Goal: Transaction & Acquisition: Book appointment/travel/reservation

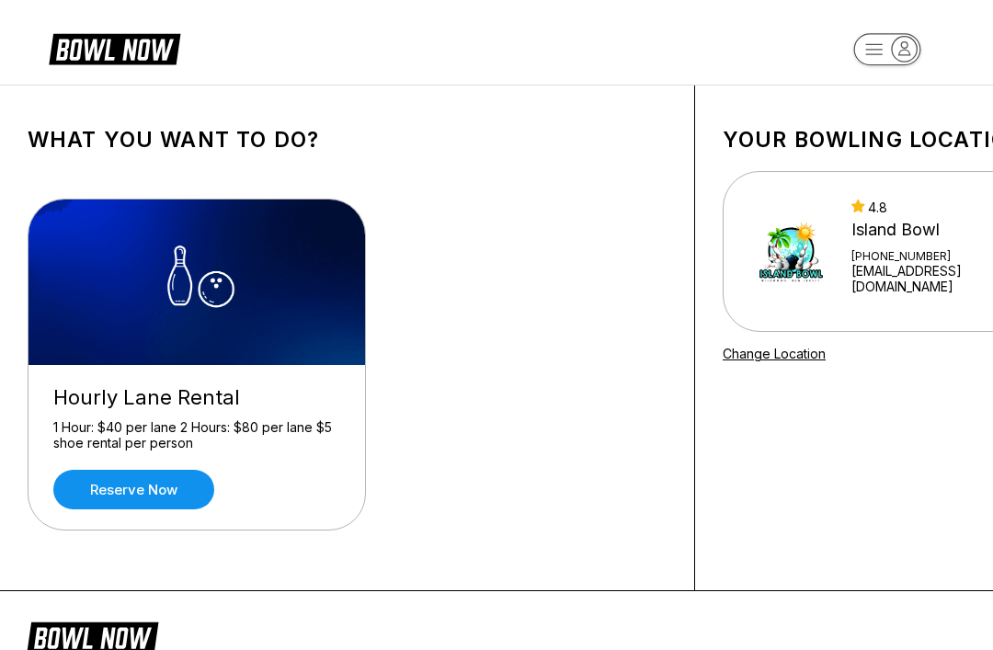
click at [112, 489] on link "Reserve now" at bounding box center [133, 490] width 161 height 40
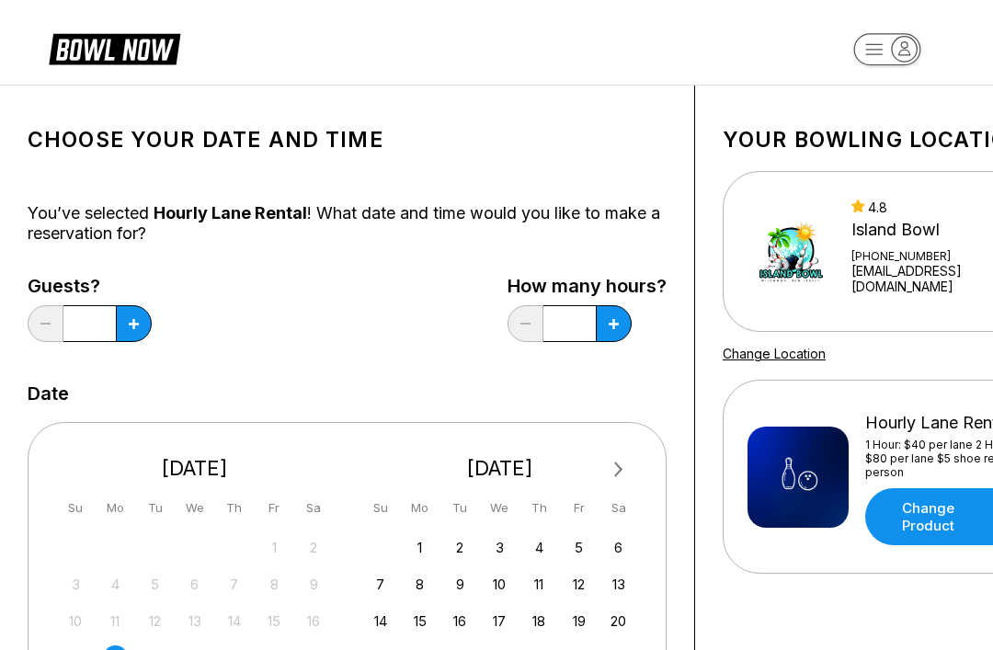
click at [141, 326] on button at bounding box center [134, 323] width 36 height 37
click at [141, 325] on button at bounding box center [134, 323] width 36 height 37
click at [124, 309] on button at bounding box center [134, 323] width 36 height 37
click at [134, 327] on icon at bounding box center [134, 324] width 10 height 10
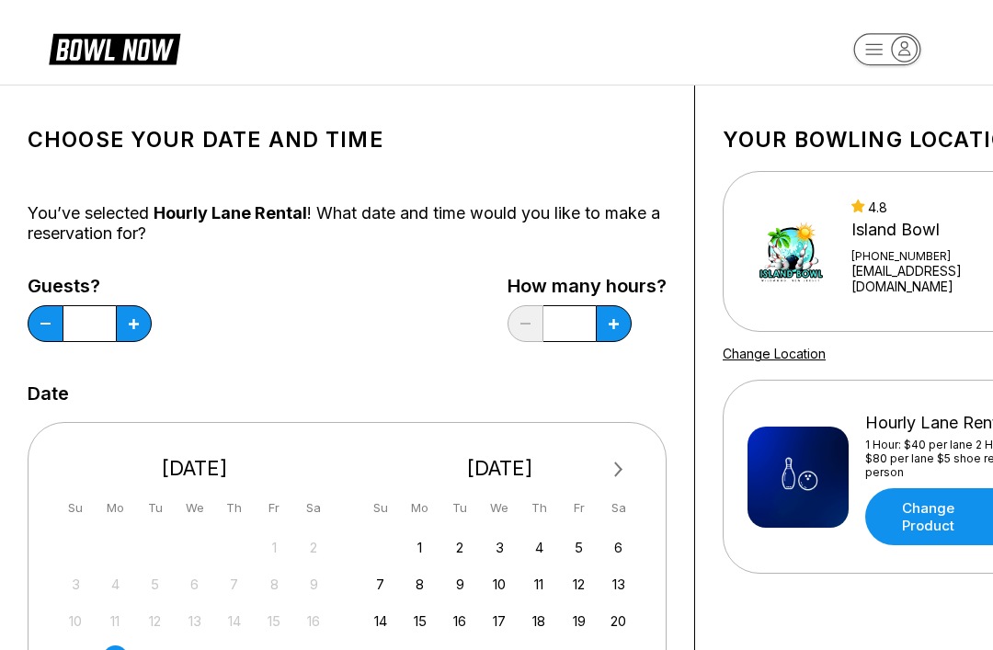
click at [141, 333] on button at bounding box center [134, 323] width 36 height 37
click at [141, 332] on button at bounding box center [134, 323] width 36 height 37
click at [126, 328] on button at bounding box center [134, 323] width 36 height 37
type input "**"
click at [152, 332] on button at bounding box center [134, 323] width 36 height 37
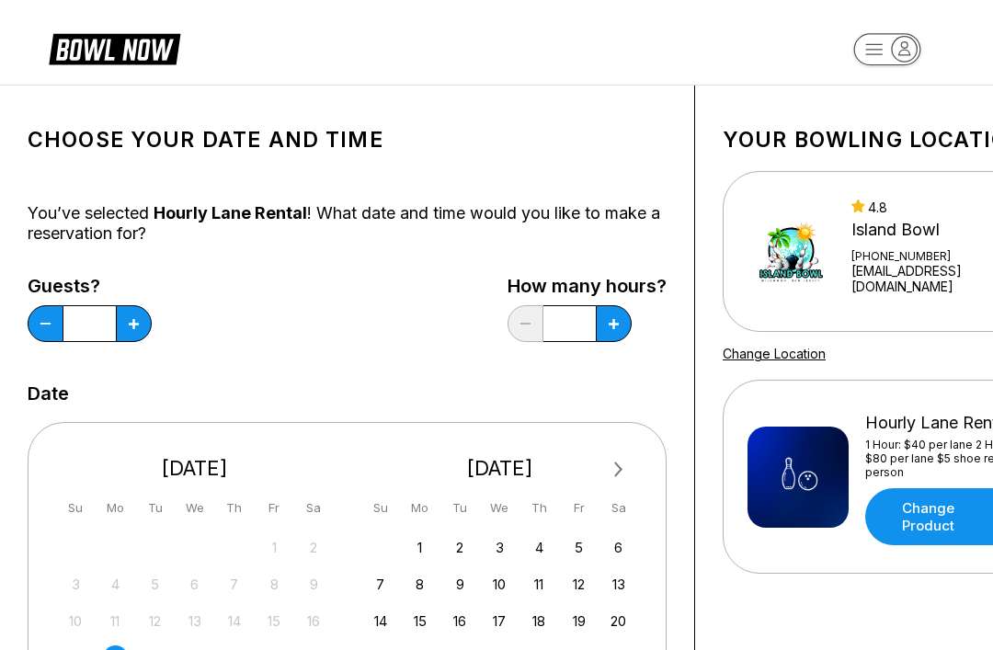
type input "*"
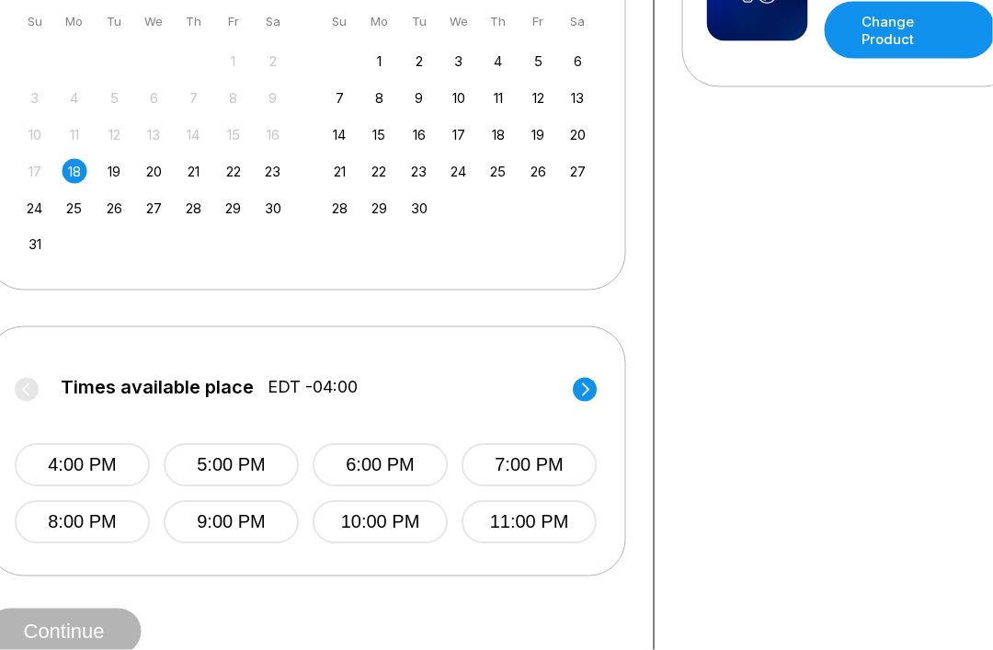
scroll to position [487, 0]
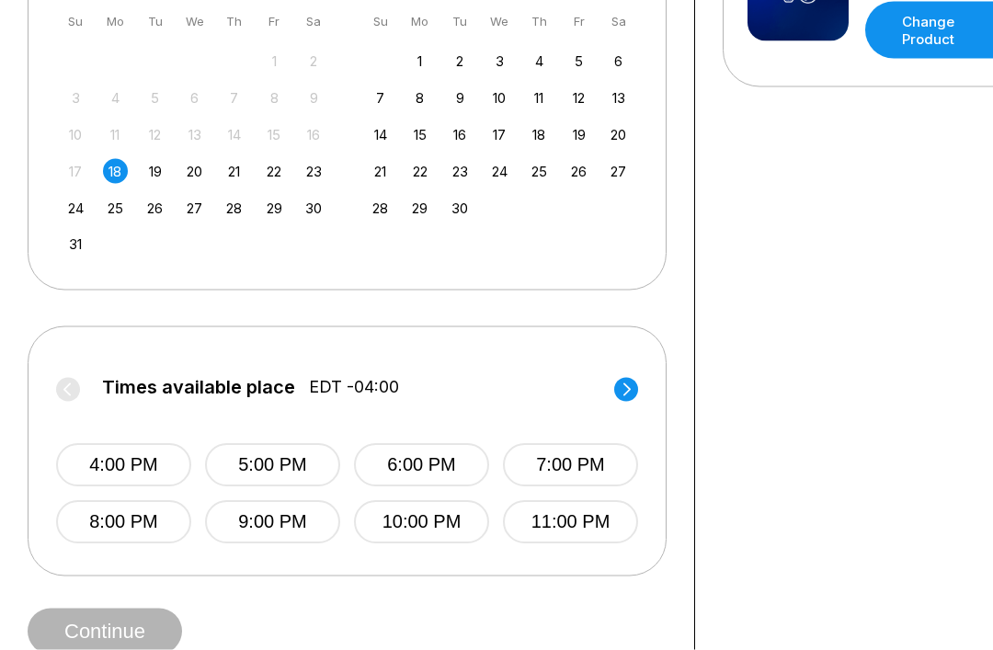
click at [110, 471] on button "4:00 PM" at bounding box center [123, 465] width 135 height 43
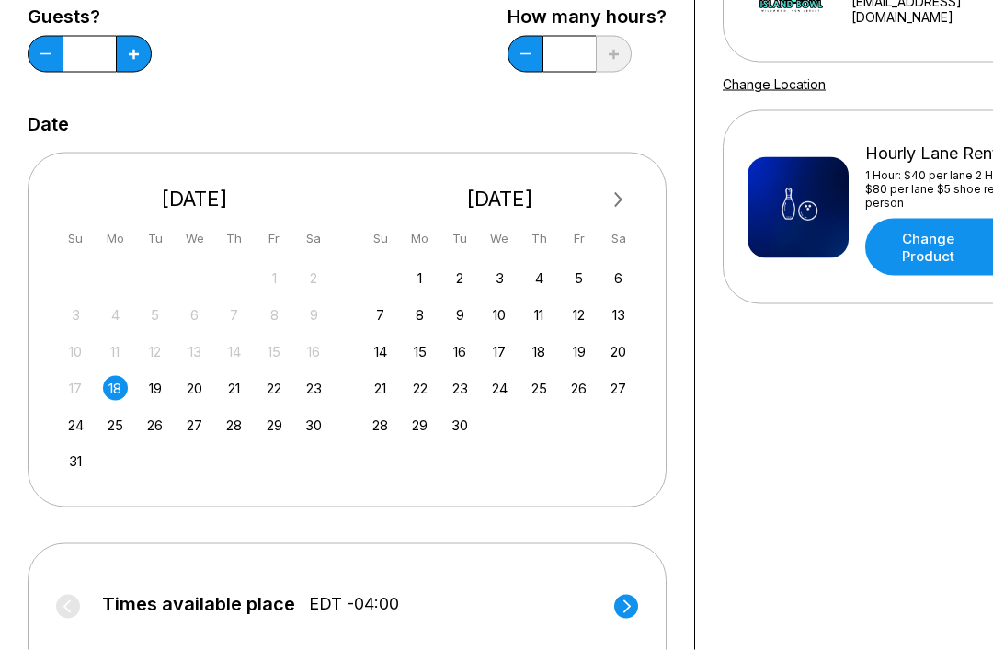
scroll to position [0, 0]
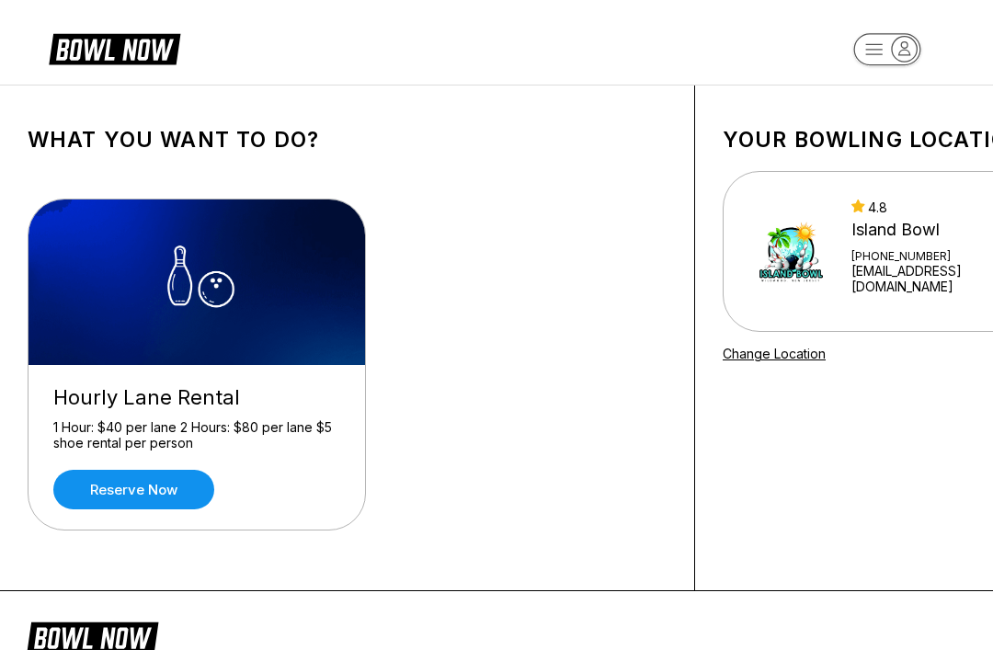
click at [139, 488] on link "Reserve now" at bounding box center [133, 490] width 161 height 40
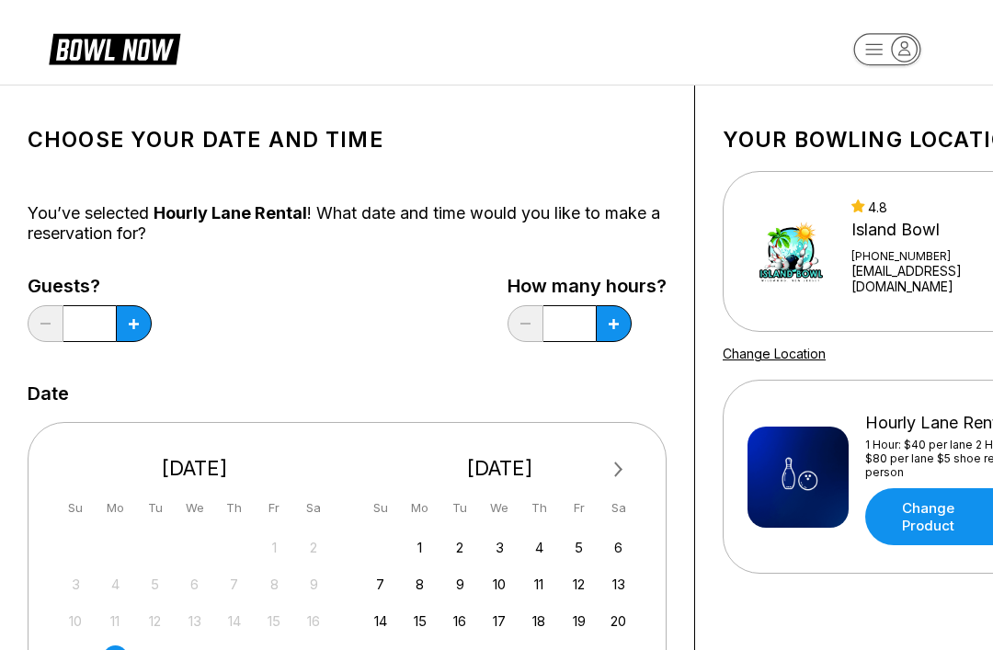
click at [143, 329] on button at bounding box center [134, 323] width 36 height 37
click at [135, 333] on button at bounding box center [134, 323] width 36 height 37
click at [134, 332] on button at bounding box center [134, 323] width 36 height 37
click at [132, 329] on button at bounding box center [134, 323] width 36 height 37
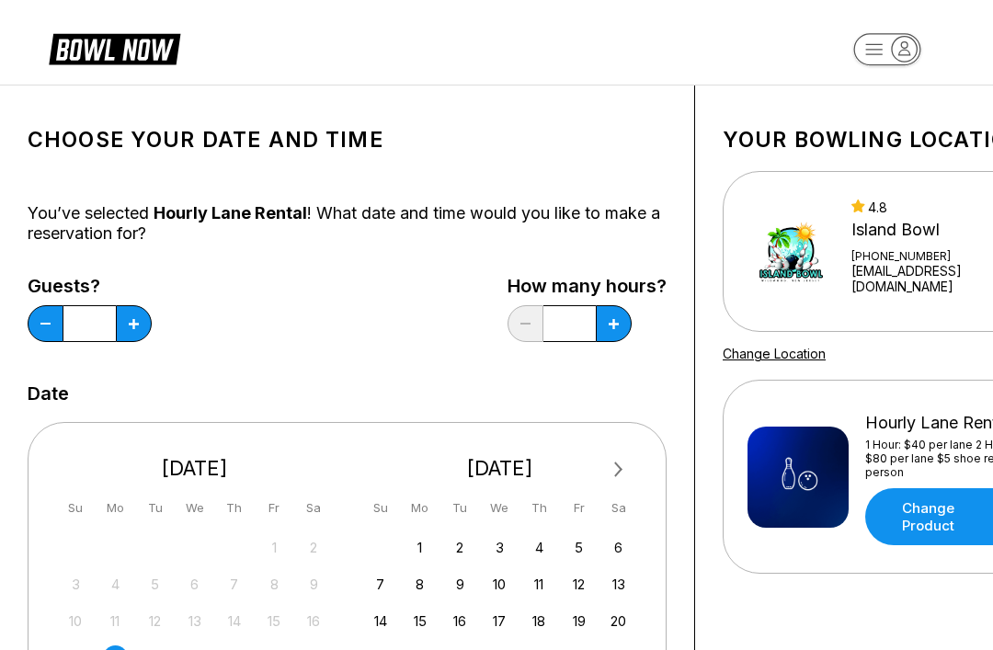
click at [132, 329] on button at bounding box center [134, 323] width 36 height 37
click at [131, 342] on button at bounding box center [134, 323] width 36 height 37
click at [136, 348] on div "Guests? **" at bounding box center [90, 313] width 124 height 75
click at [134, 332] on button at bounding box center [134, 323] width 36 height 37
type input "**"
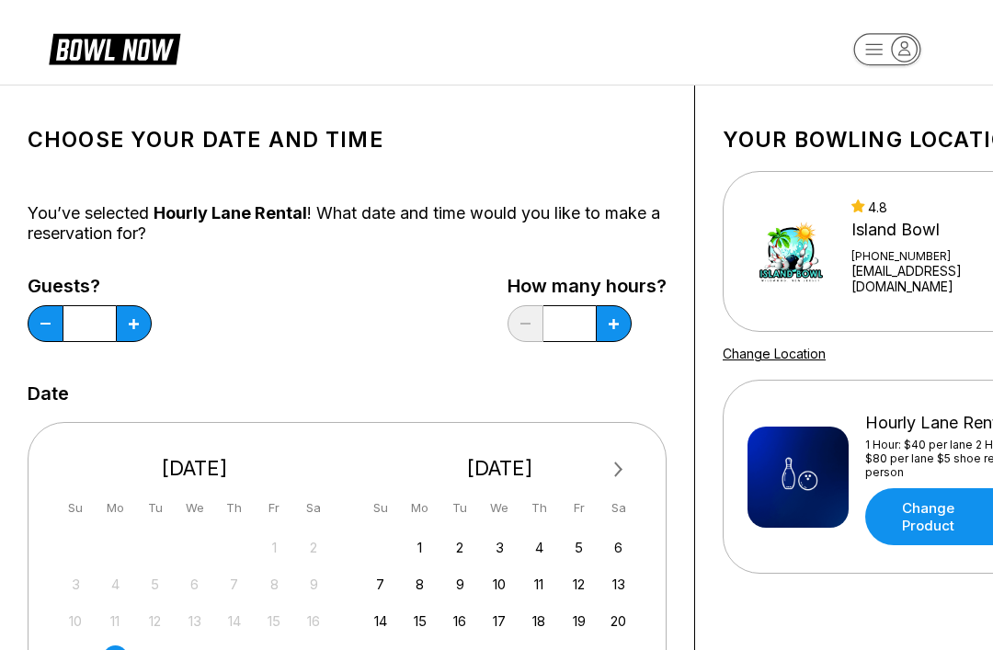
click at [152, 331] on button at bounding box center [134, 323] width 36 height 37
type input "*"
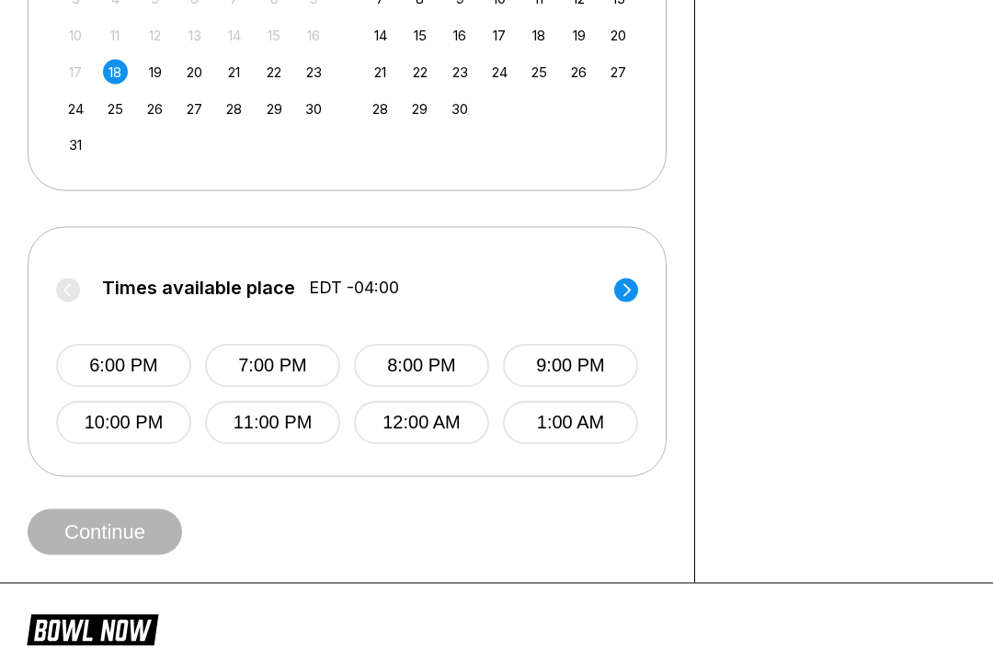
scroll to position [587, 0]
click at [636, 295] on circle at bounding box center [626, 290] width 24 height 24
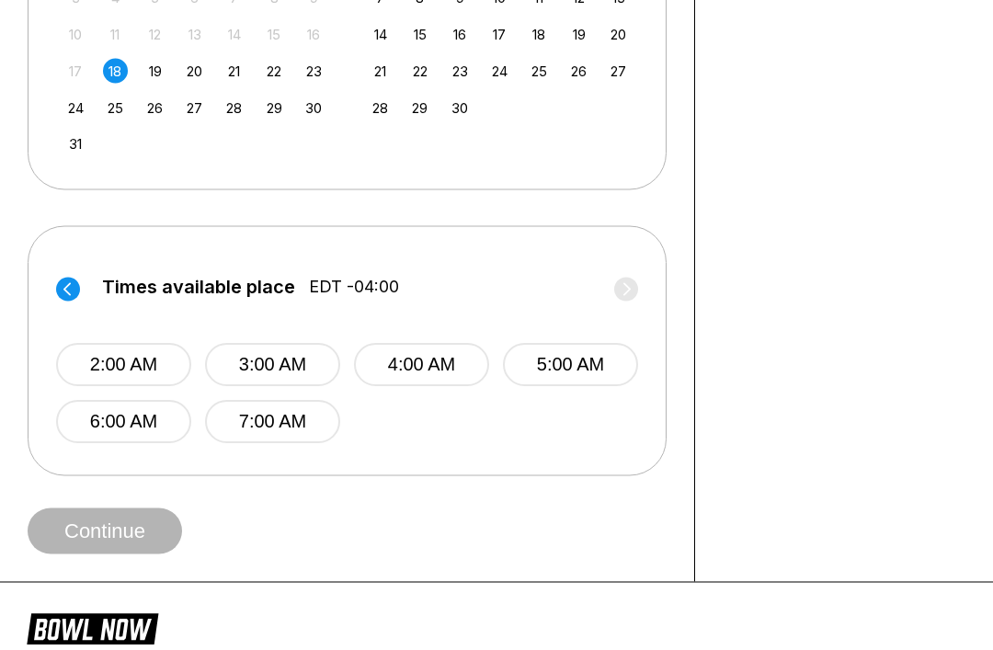
click at [76, 289] on circle at bounding box center [68, 290] width 24 height 24
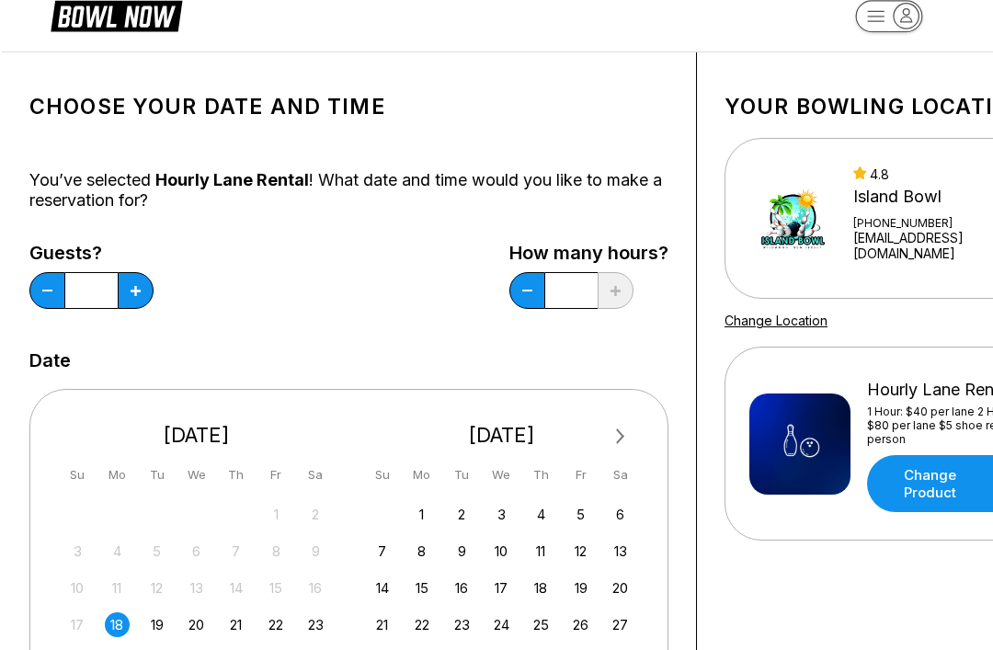
scroll to position [0, 0]
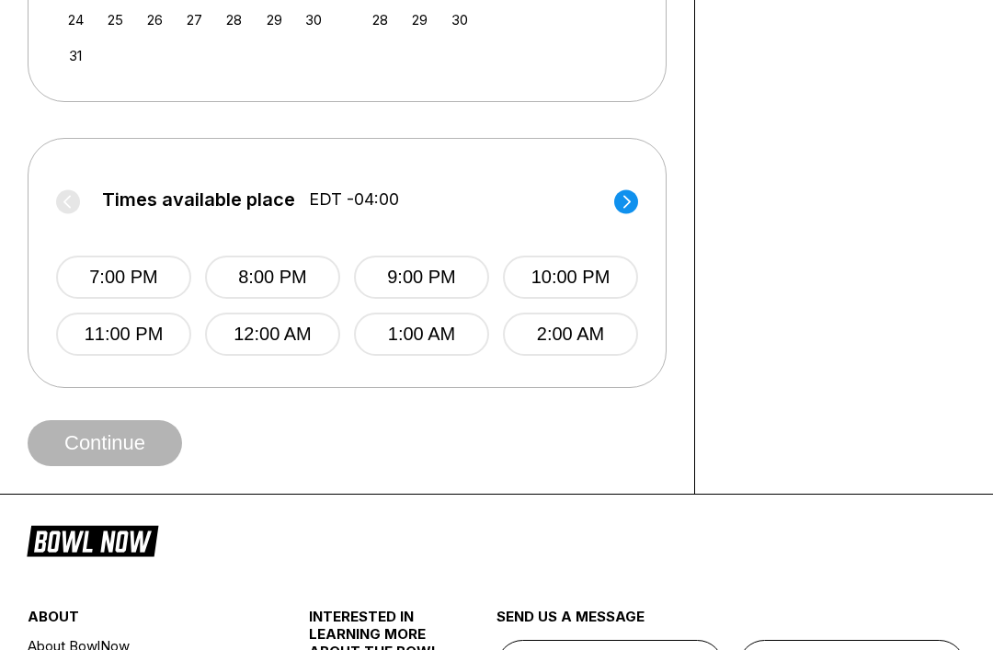
scroll to position [614, 0]
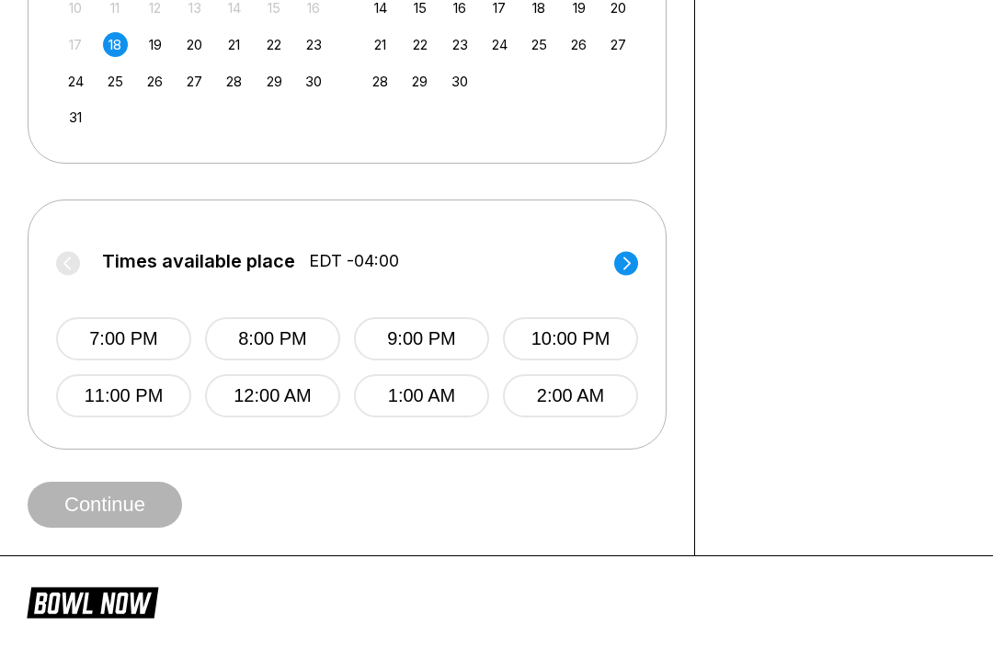
click at [63, 256] on label "Times available place EDT -04:00" at bounding box center [347, 265] width 582 height 29
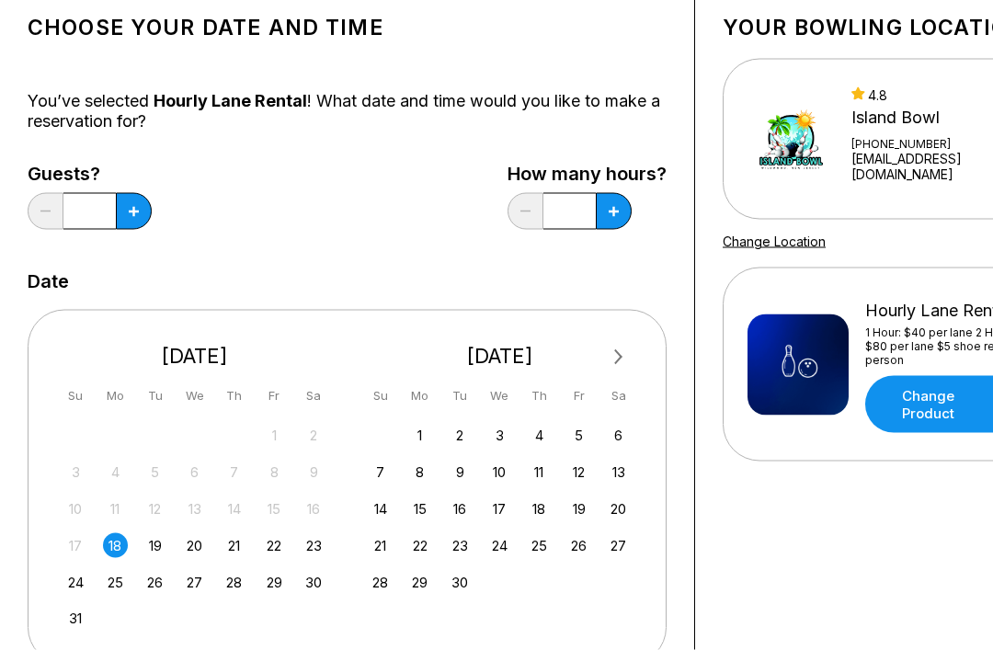
click at [131, 220] on button at bounding box center [134, 211] width 36 height 37
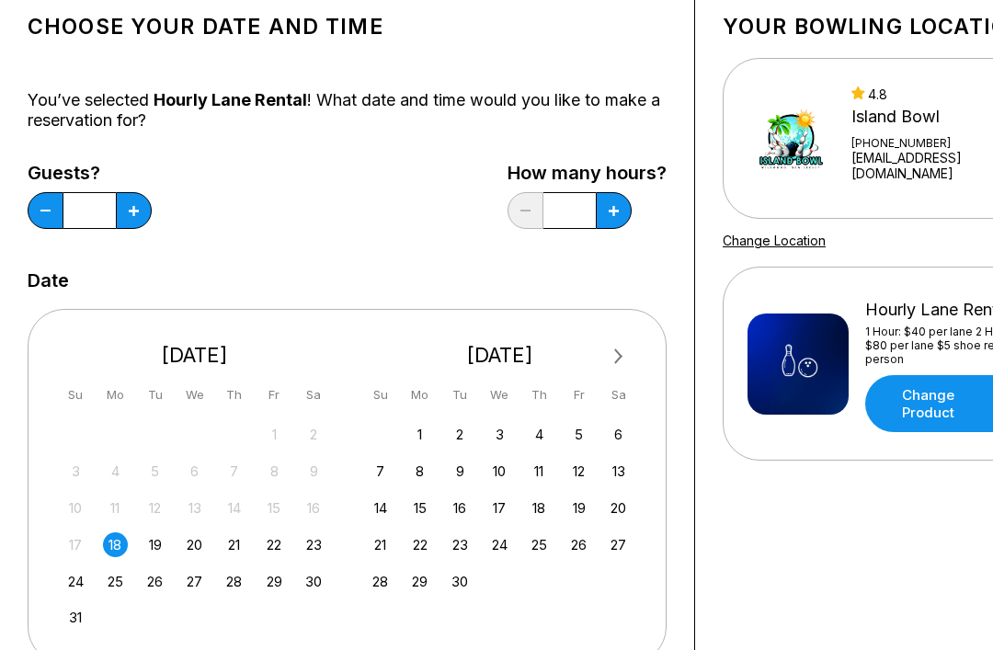
click at [136, 202] on button at bounding box center [134, 210] width 36 height 37
click at [123, 197] on button at bounding box center [134, 210] width 36 height 37
click at [131, 216] on button at bounding box center [134, 210] width 36 height 37
click at [132, 212] on icon at bounding box center [134, 211] width 10 height 10
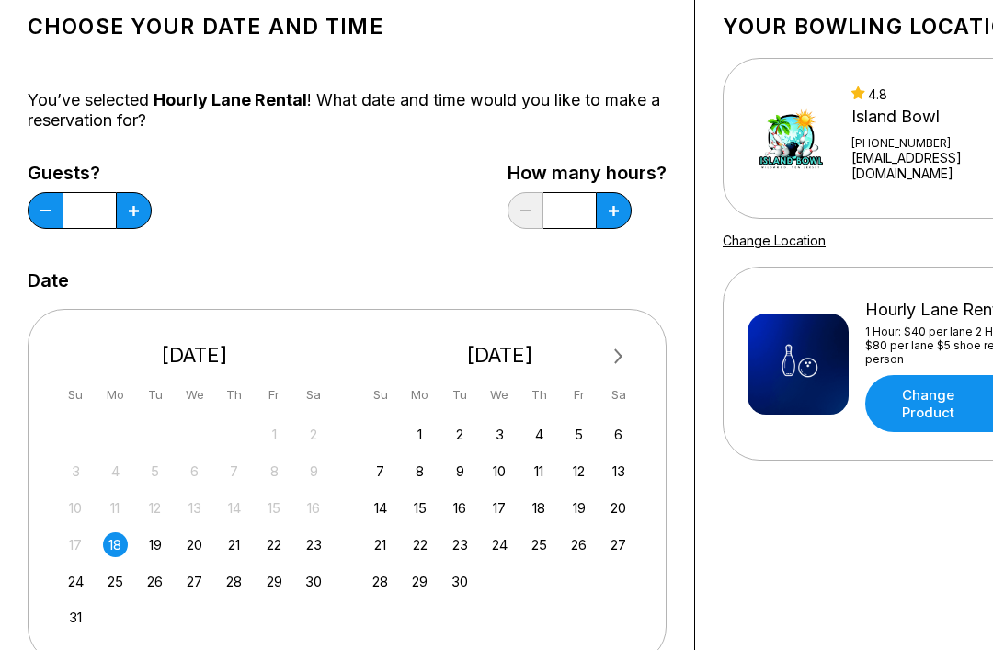
click at [132, 211] on icon at bounding box center [134, 211] width 10 height 10
click at [131, 193] on button at bounding box center [134, 210] width 36 height 37
type input "**"
click at [139, 213] on icon at bounding box center [134, 211] width 10 height 10
type input "*"
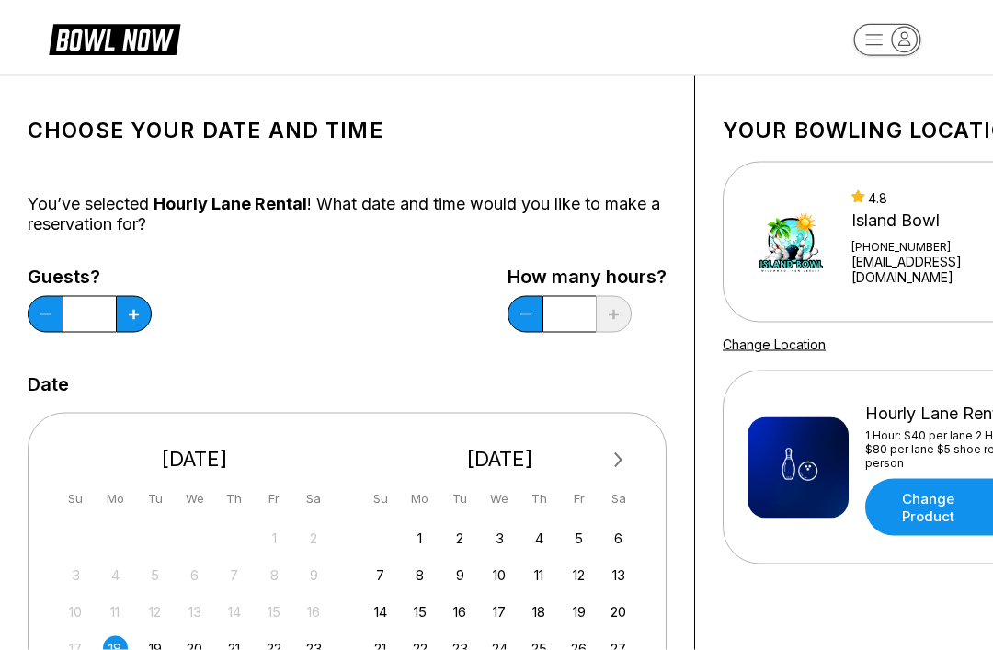
scroll to position [0, 0]
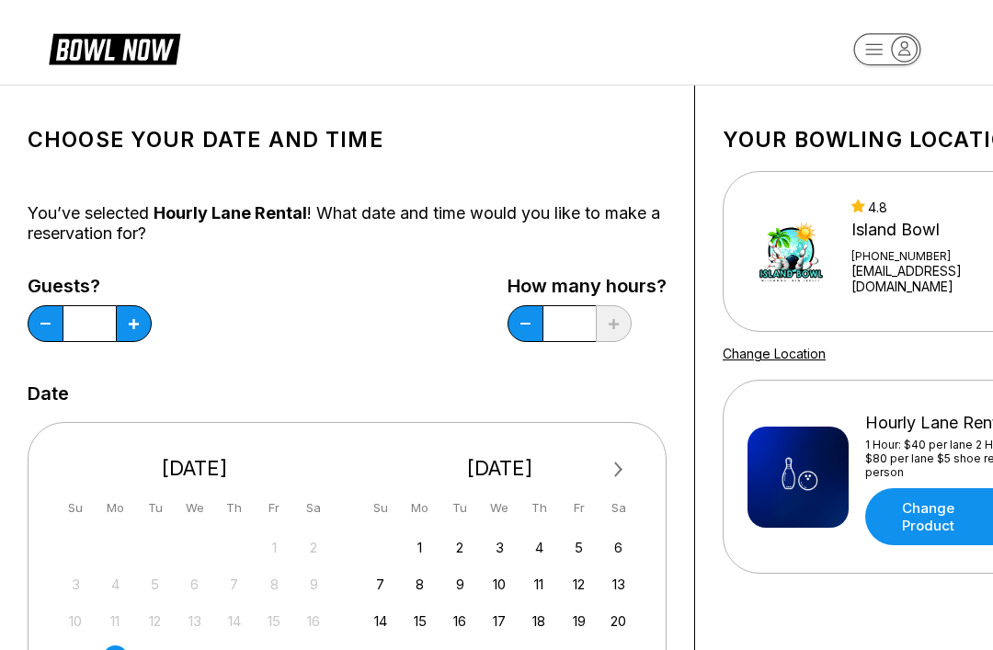
click at [136, 327] on icon at bounding box center [134, 324] width 10 height 10
type input "**"
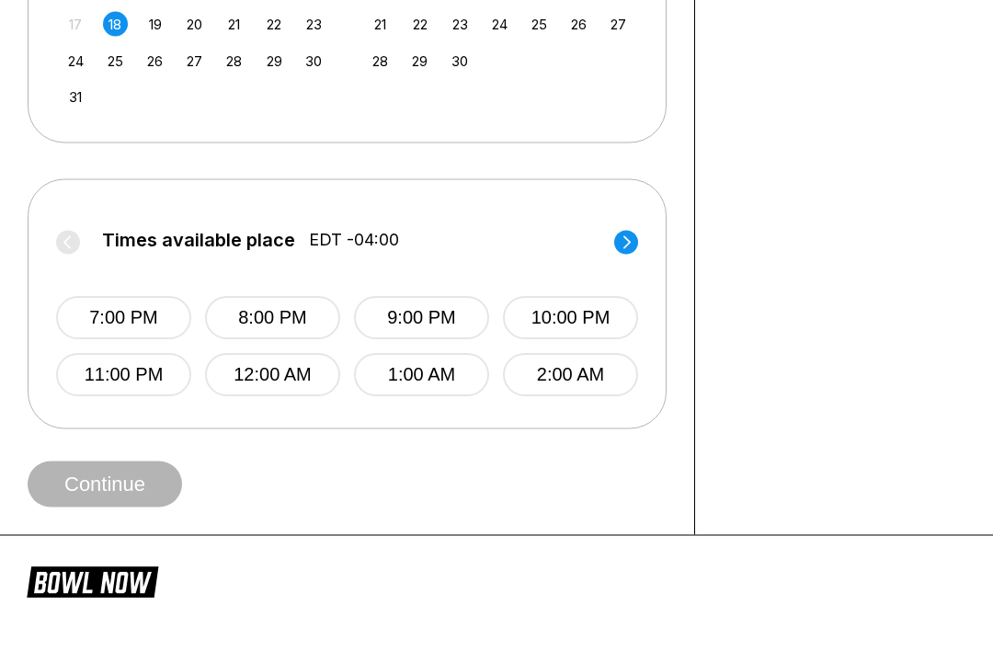
click at [142, 321] on button "7:00 PM" at bounding box center [123, 318] width 135 height 43
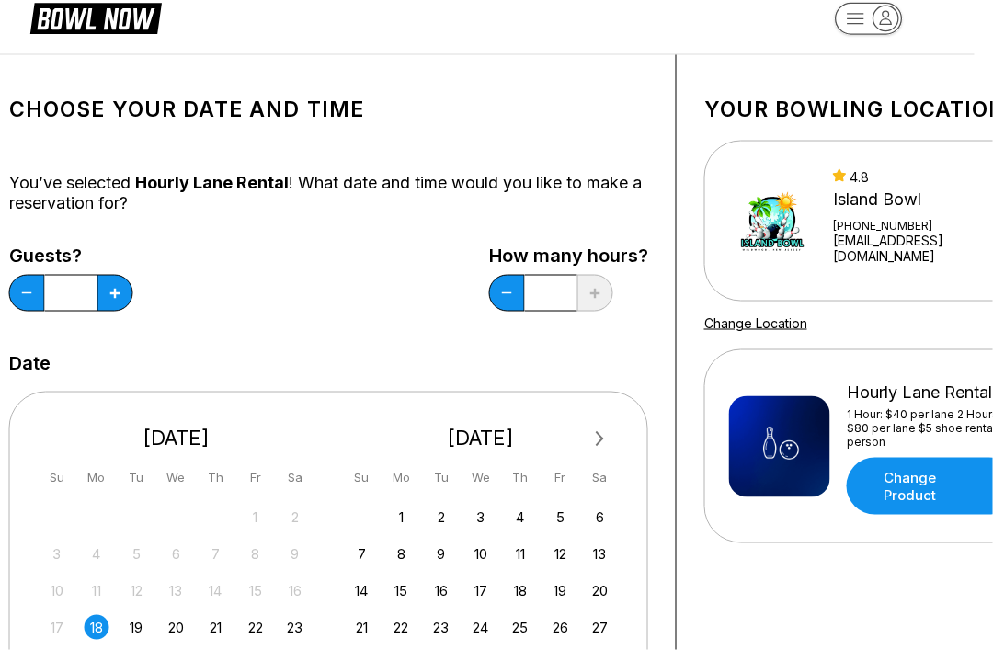
scroll to position [0, 18]
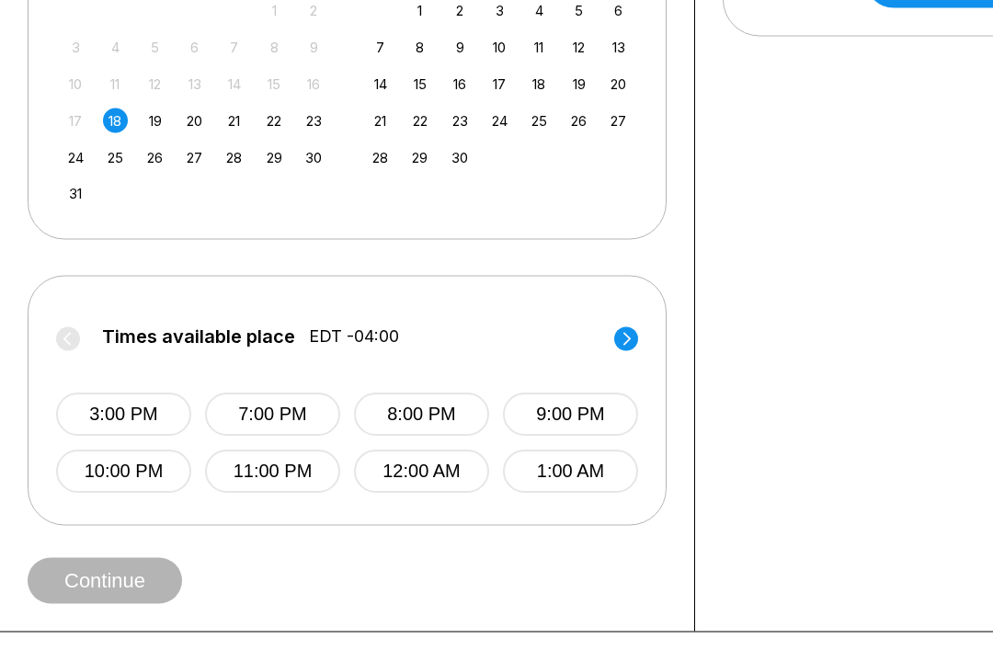
scroll to position [542, 0]
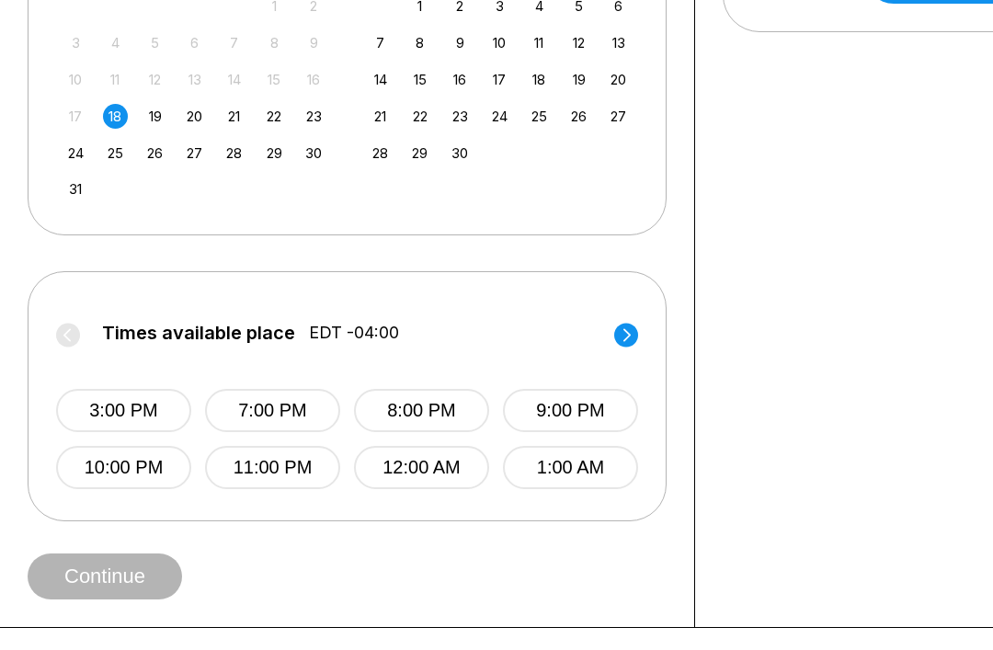
click at [141, 419] on button "3:00 PM" at bounding box center [123, 410] width 135 height 43
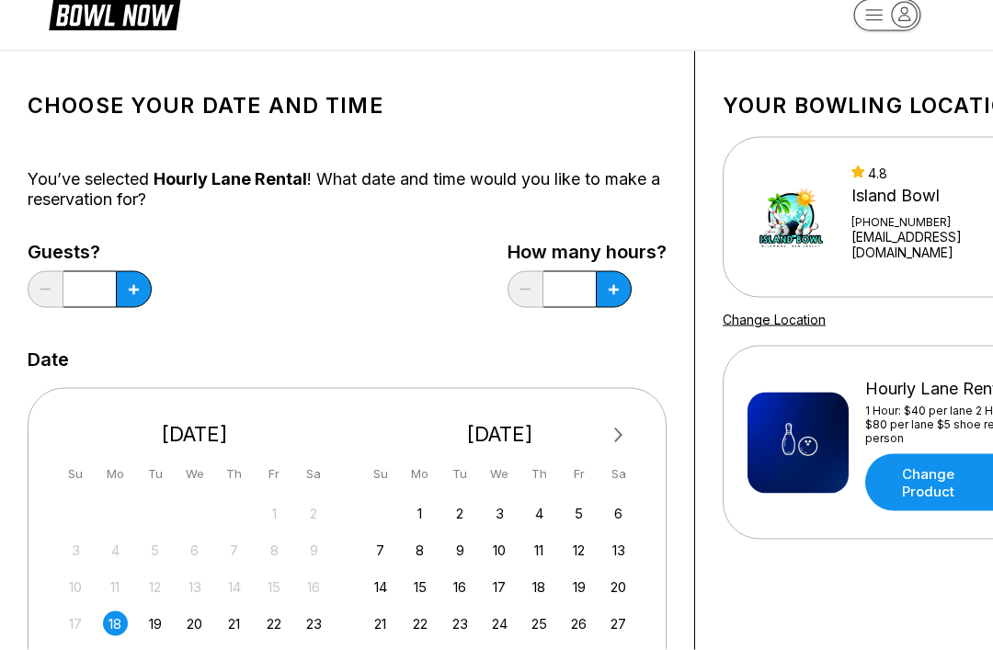
scroll to position [0, 0]
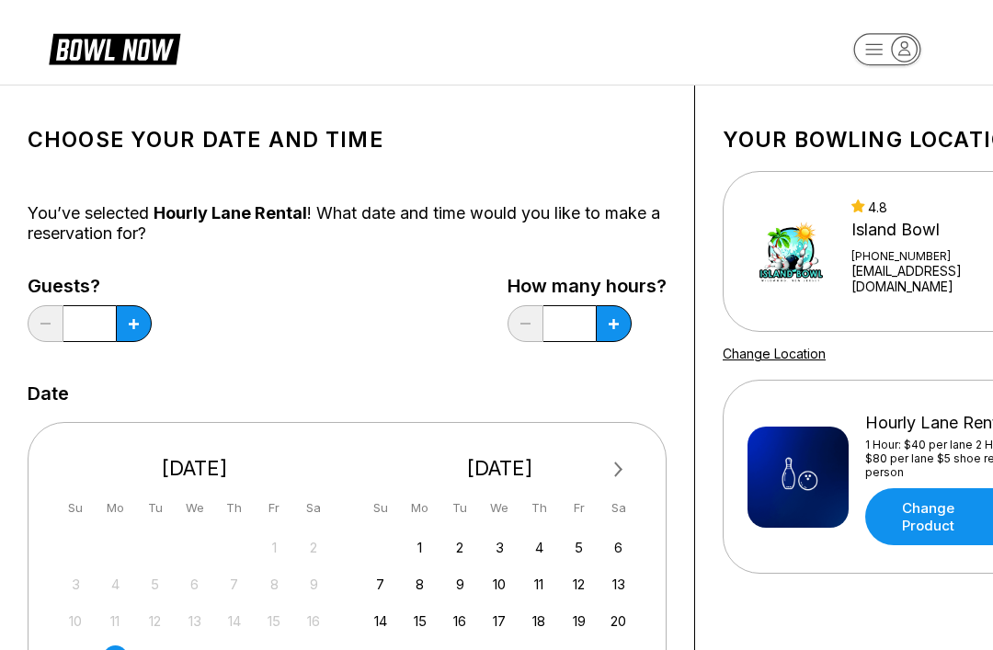
click at [140, 339] on button at bounding box center [134, 323] width 36 height 37
click at [134, 326] on icon at bounding box center [134, 324] width 10 height 10
click at [133, 325] on icon at bounding box center [134, 324] width 10 height 10
click at [134, 342] on button at bounding box center [134, 323] width 36 height 37
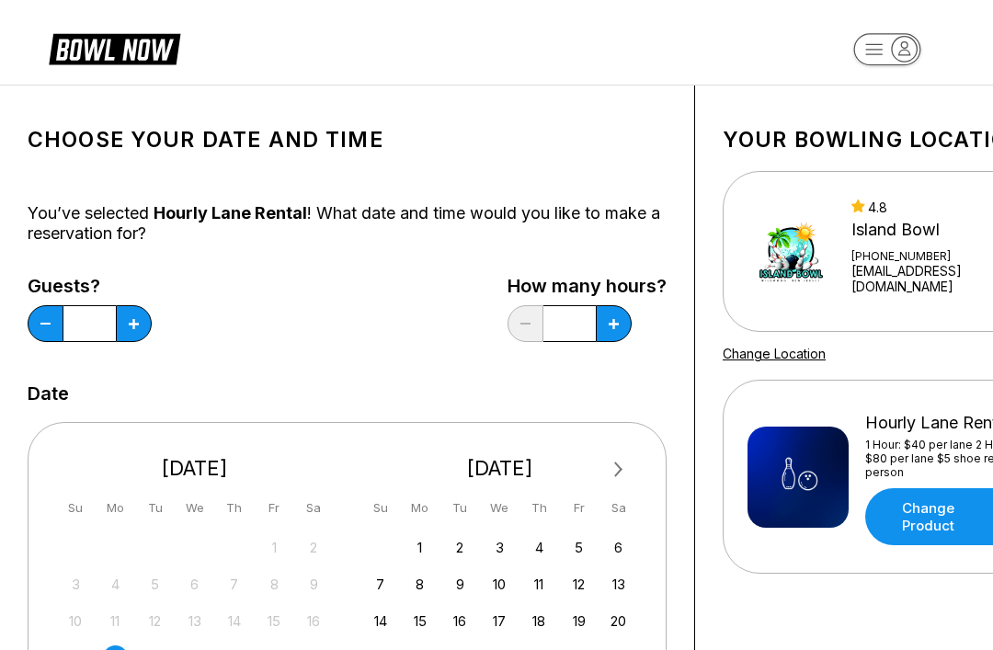
click at [133, 341] on button at bounding box center [134, 323] width 36 height 37
click at [132, 339] on button at bounding box center [134, 323] width 36 height 37
click at [139, 346] on div "Guests? **" at bounding box center [90, 313] width 124 height 75
click at [136, 334] on button at bounding box center [134, 323] width 36 height 37
click at [129, 325] on icon at bounding box center [134, 324] width 10 height 10
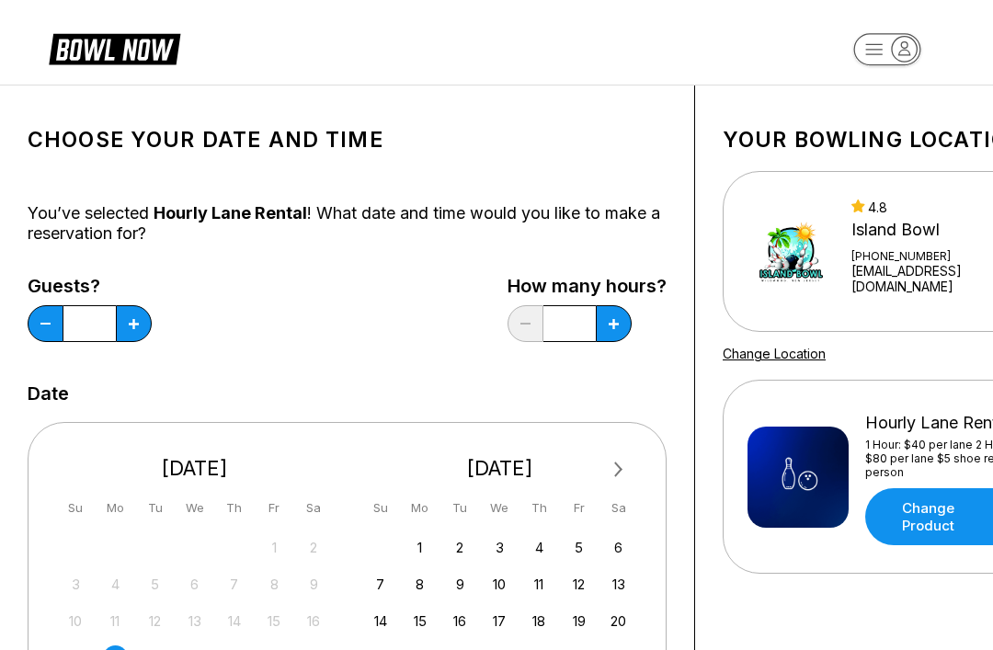
type input "**"
click at [152, 334] on button at bounding box center [134, 323] width 36 height 37
type input "*"
click at [152, 327] on button at bounding box center [134, 323] width 36 height 37
type input "*"
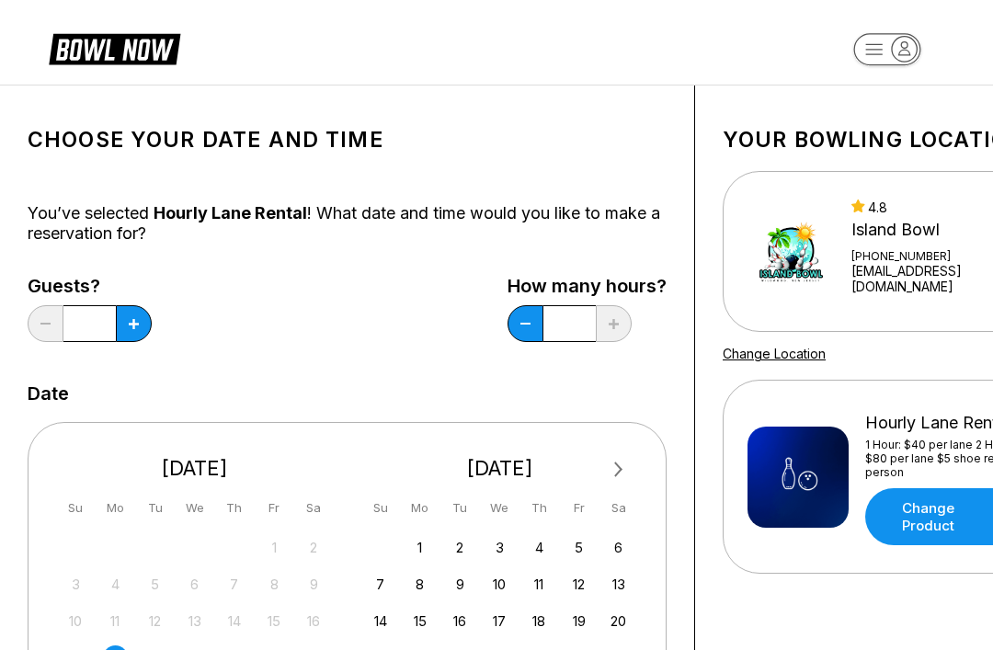
click at [132, 338] on button at bounding box center [134, 323] width 36 height 37
click at [131, 337] on button at bounding box center [134, 323] width 36 height 37
click at [142, 330] on button at bounding box center [134, 323] width 36 height 37
click at [141, 329] on button at bounding box center [134, 323] width 36 height 37
click at [150, 327] on button at bounding box center [134, 323] width 36 height 37
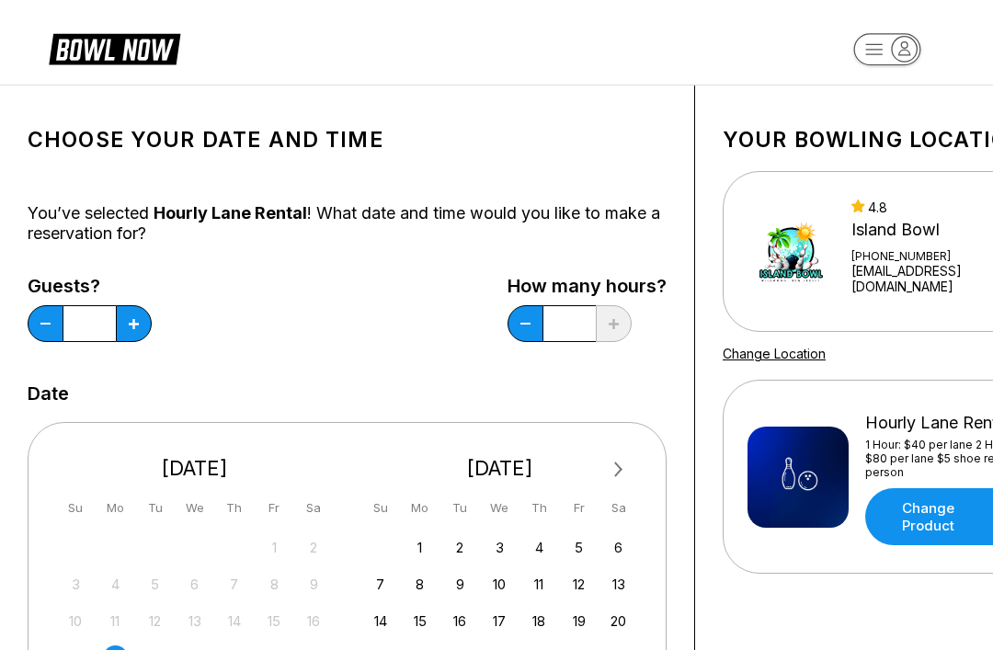
click at [149, 326] on button at bounding box center [134, 323] width 36 height 37
click at [136, 316] on button at bounding box center [134, 323] width 36 height 37
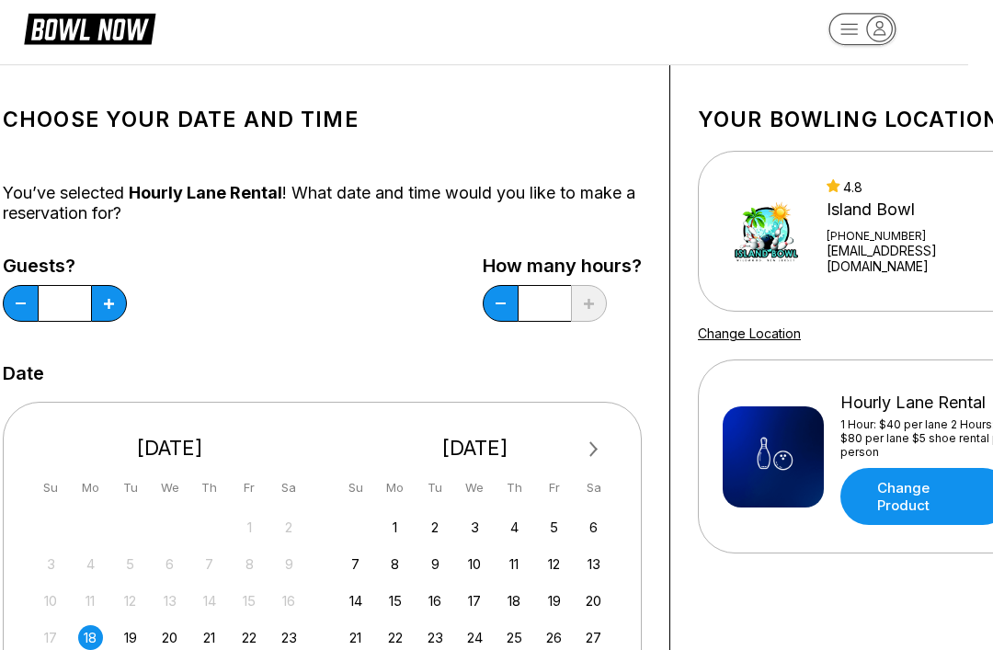
scroll to position [20, 22]
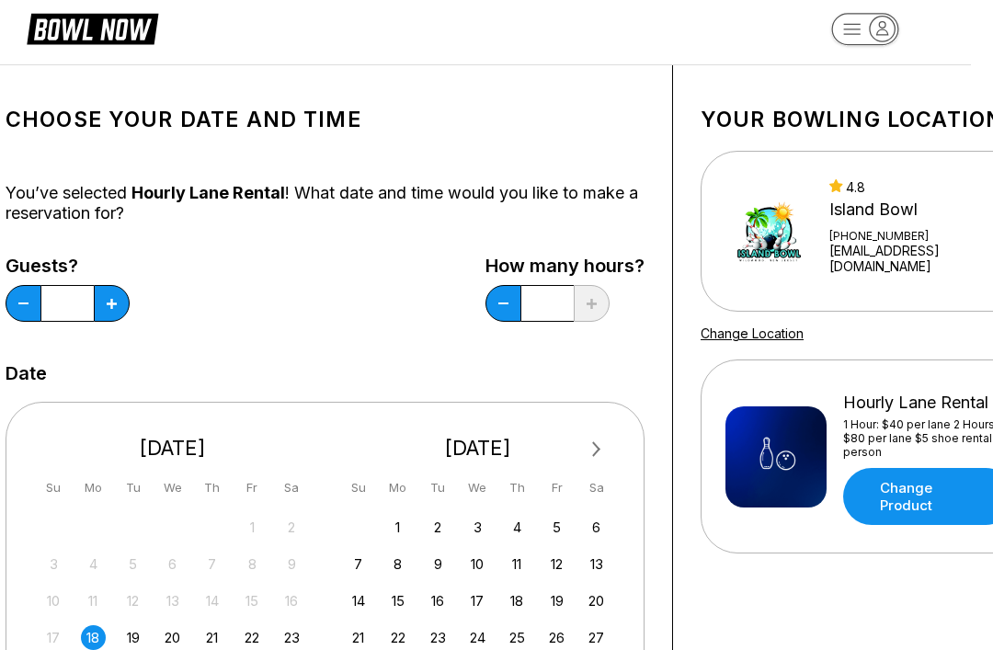
click at [121, 294] on button at bounding box center [112, 303] width 36 height 37
click at [121, 293] on button at bounding box center [112, 303] width 36 height 37
type input "**"
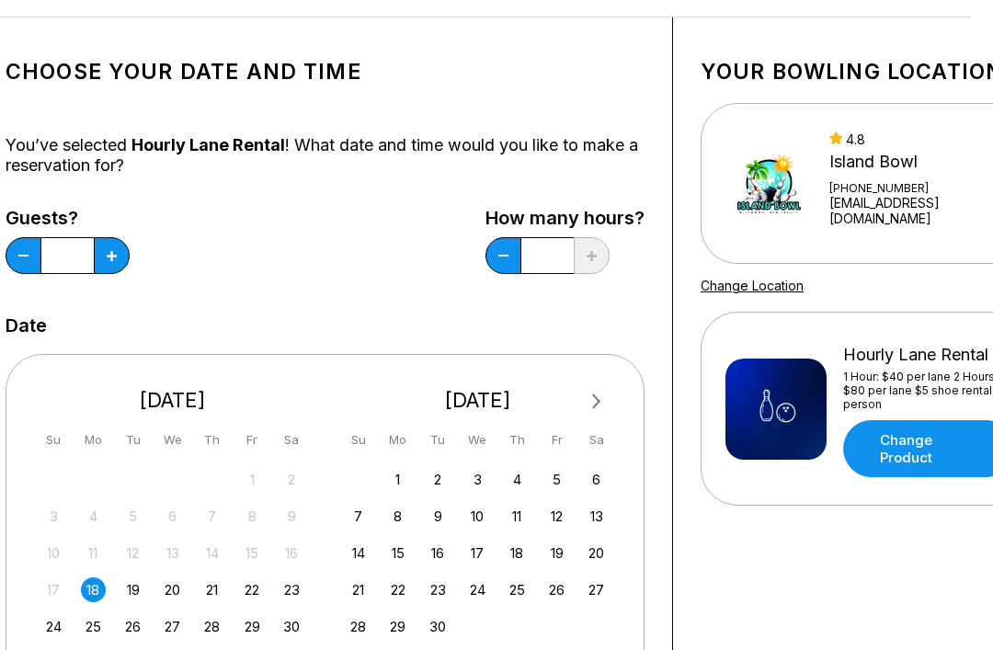
scroll to position [0, 22]
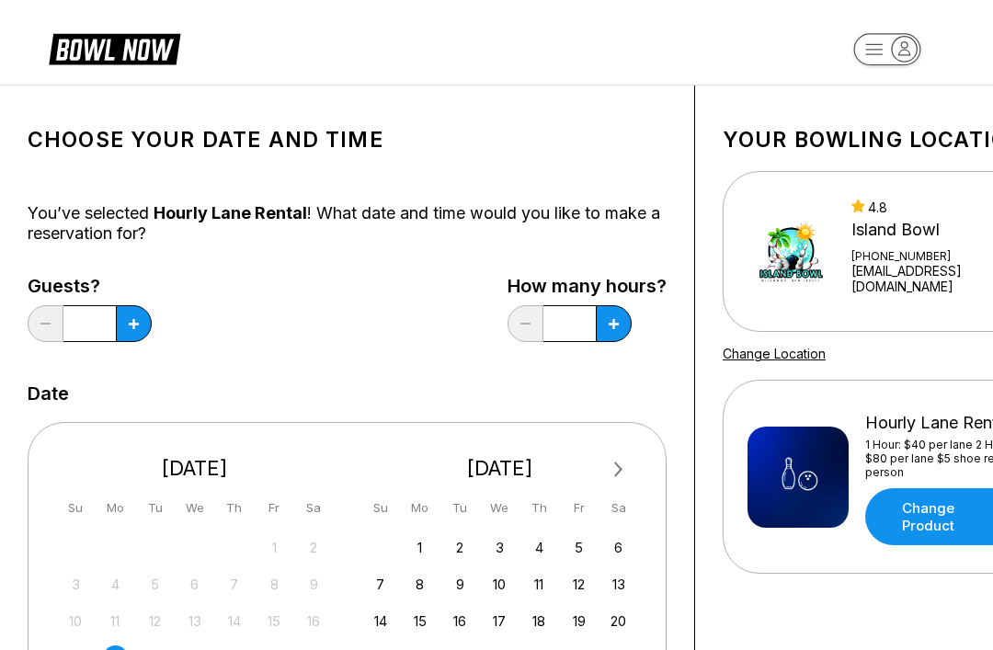
click at [144, 310] on button at bounding box center [134, 323] width 36 height 37
click at [143, 310] on button at bounding box center [134, 323] width 36 height 37
click at [139, 316] on button at bounding box center [134, 323] width 36 height 37
click at [138, 315] on button at bounding box center [134, 323] width 36 height 37
click at [142, 327] on button at bounding box center [134, 323] width 36 height 37
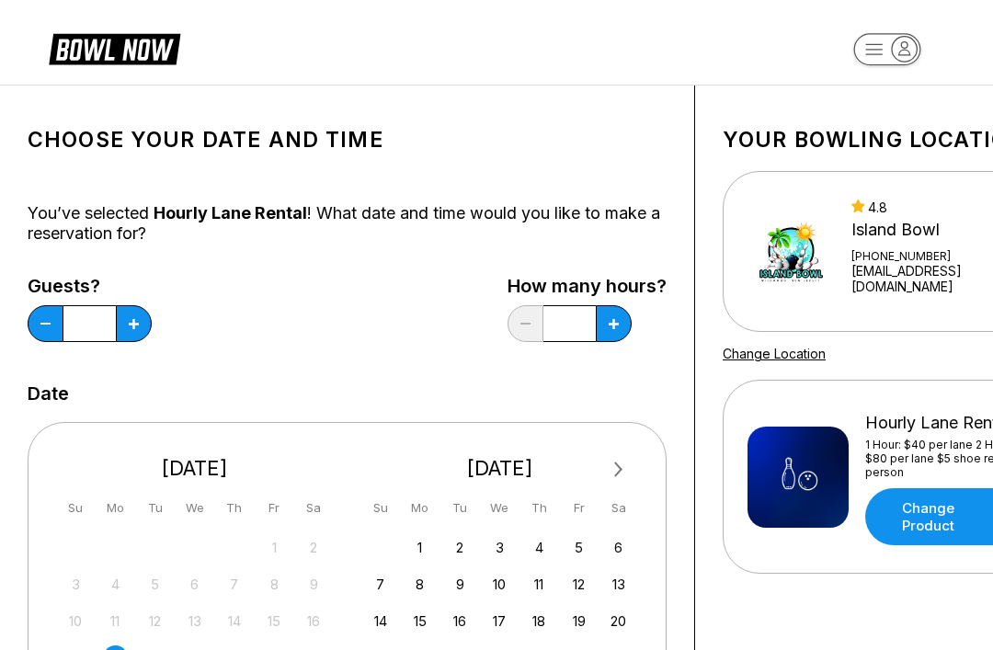
click at [142, 327] on button at bounding box center [134, 323] width 36 height 37
click at [142, 320] on button at bounding box center [134, 323] width 36 height 37
click at [137, 325] on icon at bounding box center [134, 324] width 10 height 10
click at [141, 327] on button at bounding box center [134, 323] width 36 height 37
type input "**"
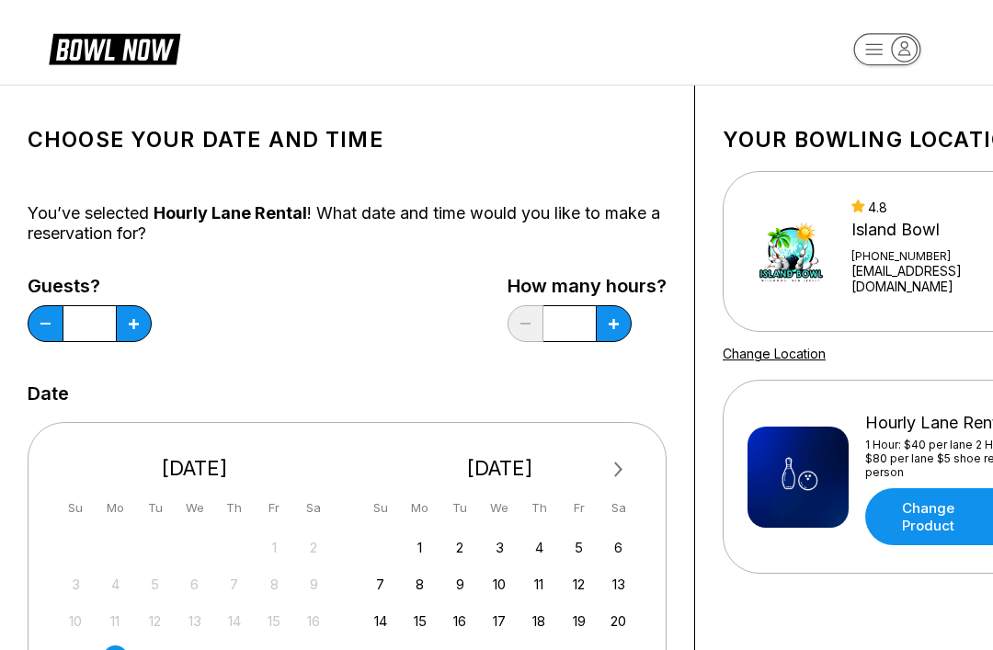
click at [152, 333] on button at bounding box center [134, 323] width 36 height 37
type input "*"
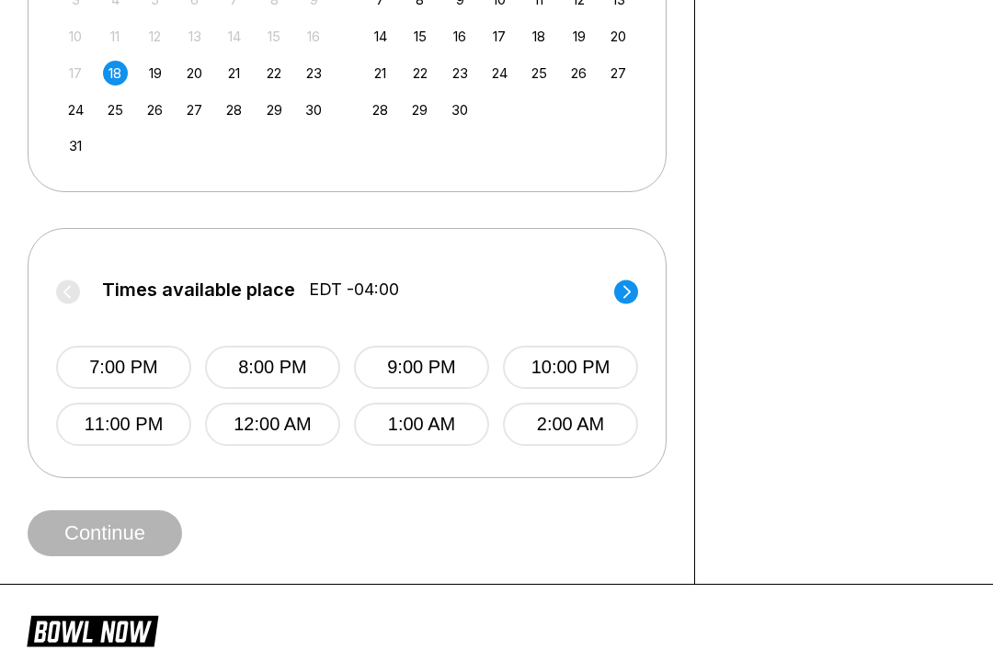
scroll to position [584, 0]
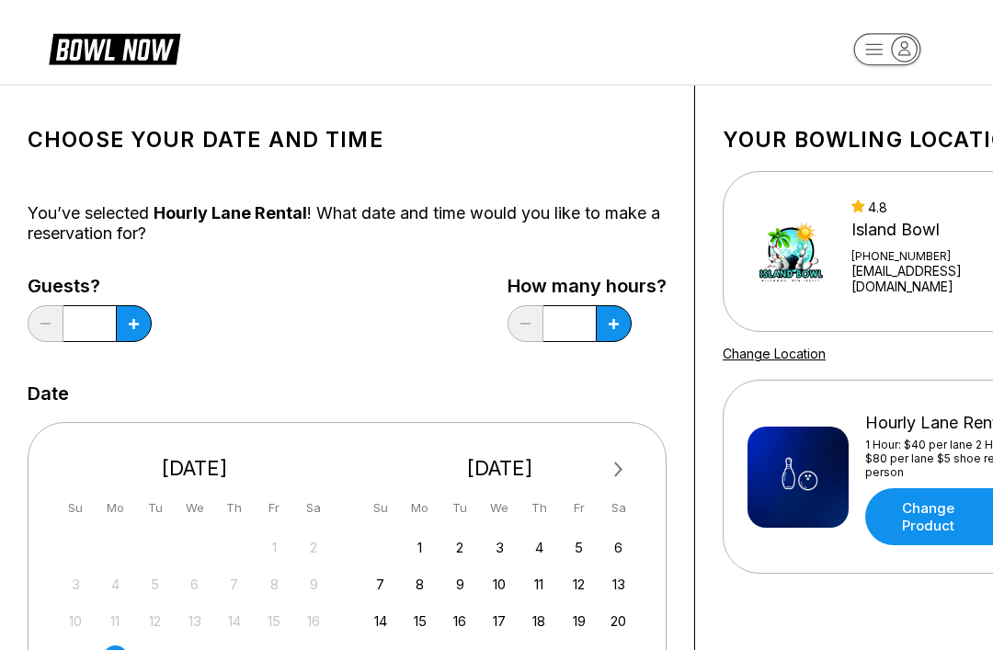
click at [136, 332] on button at bounding box center [134, 323] width 36 height 37
click at [140, 339] on button at bounding box center [134, 323] width 36 height 37
click at [140, 338] on button at bounding box center [134, 323] width 36 height 37
click at [131, 324] on icon at bounding box center [134, 324] width 10 height 10
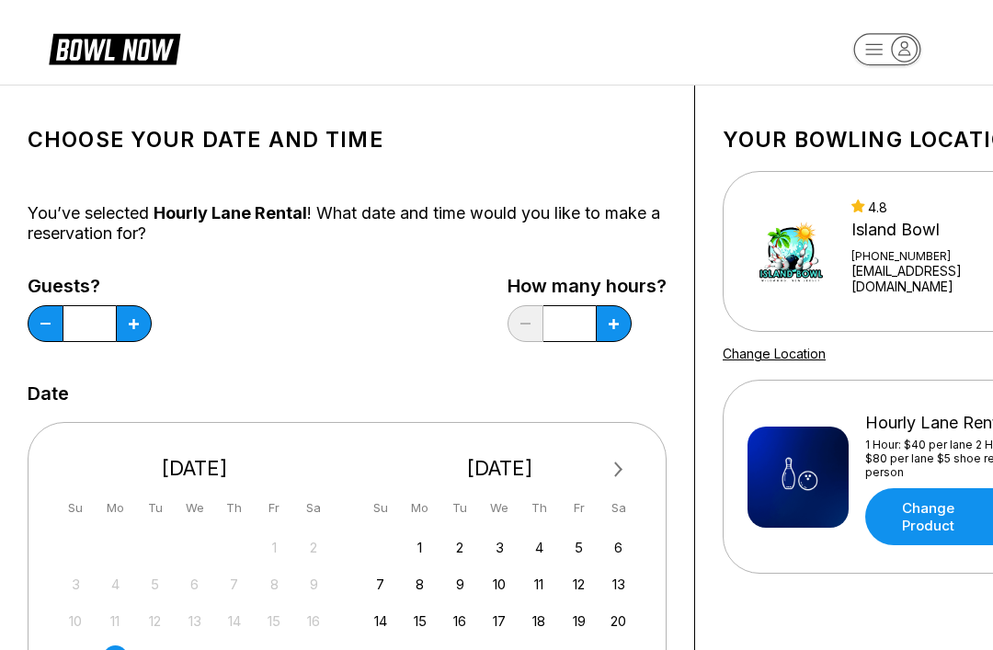
click at [130, 323] on icon at bounding box center [134, 324] width 10 height 10
click at [125, 316] on button at bounding box center [134, 323] width 36 height 37
click at [133, 327] on icon at bounding box center [134, 324] width 10 height 10
type input "**"
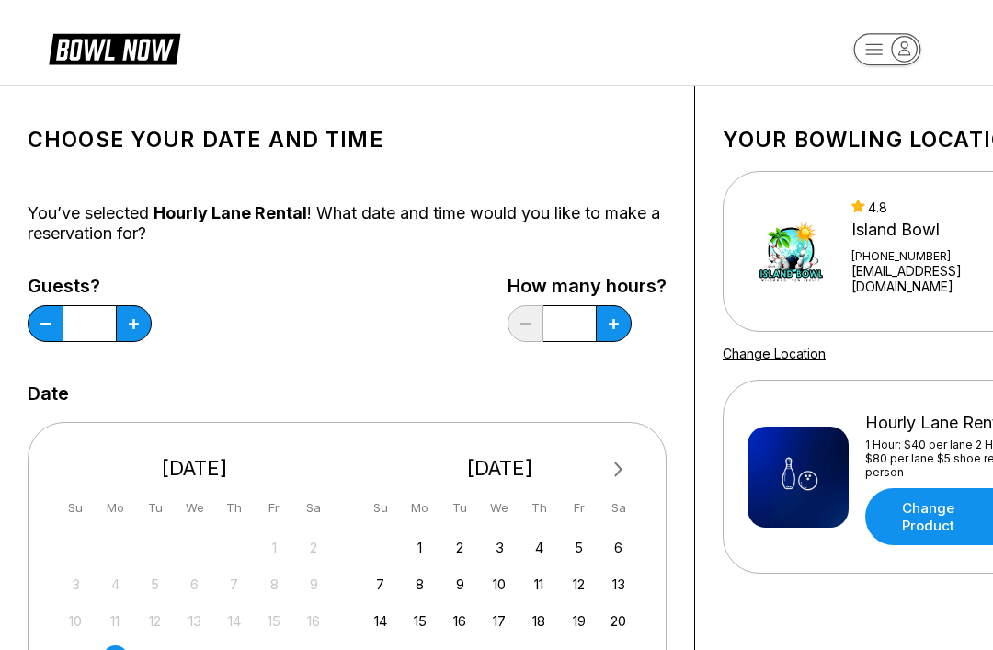
click at [152, 324] on button at bounding box center [134, 323] width 36 height 37
type input "*"
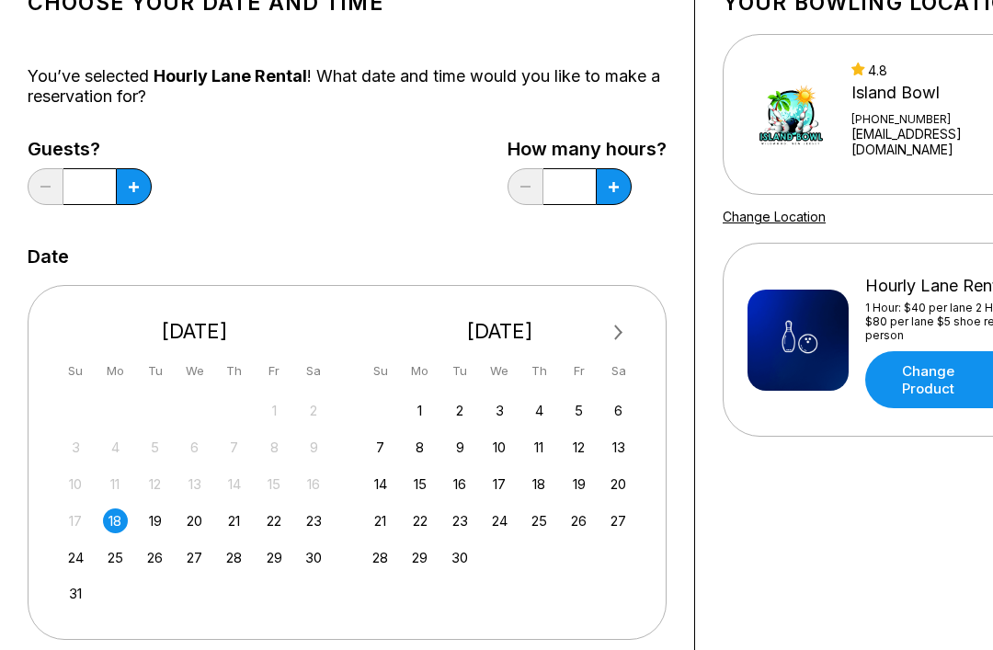
scroll to position [133, 0]
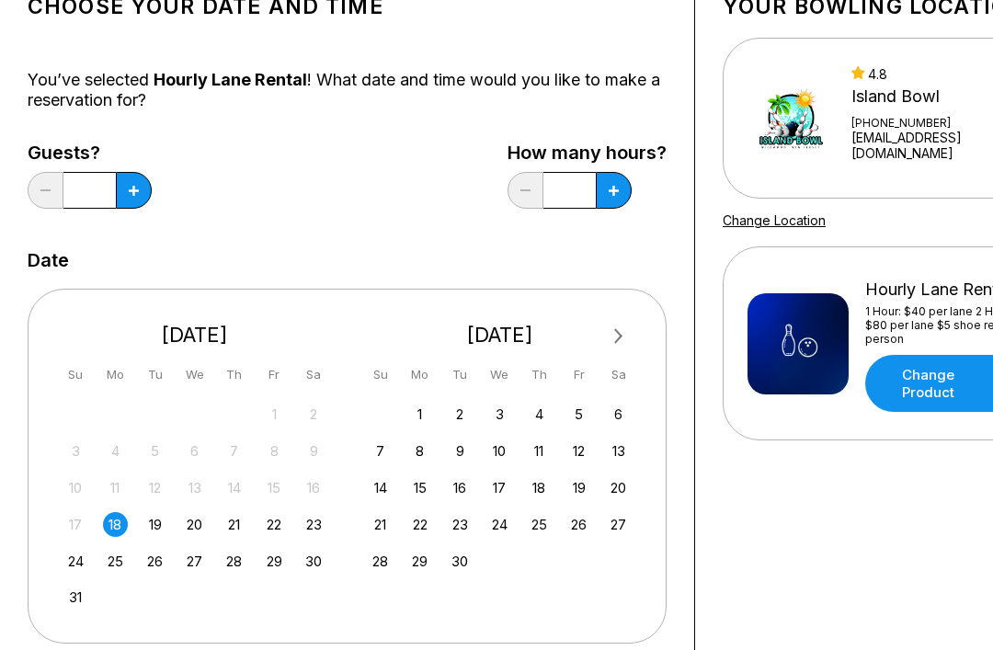
click at [132, 189] on icon at bounding box center [134, 191] width 10 height 10
click at [131, 189] on icon at bounding box center [134, 191] width 10 height 10
click at [130, 205] on button at bounding box center [134, 190] width 36 height 37
click at [121, 207] on button at bounding box center [134, 190] width 36 height 37
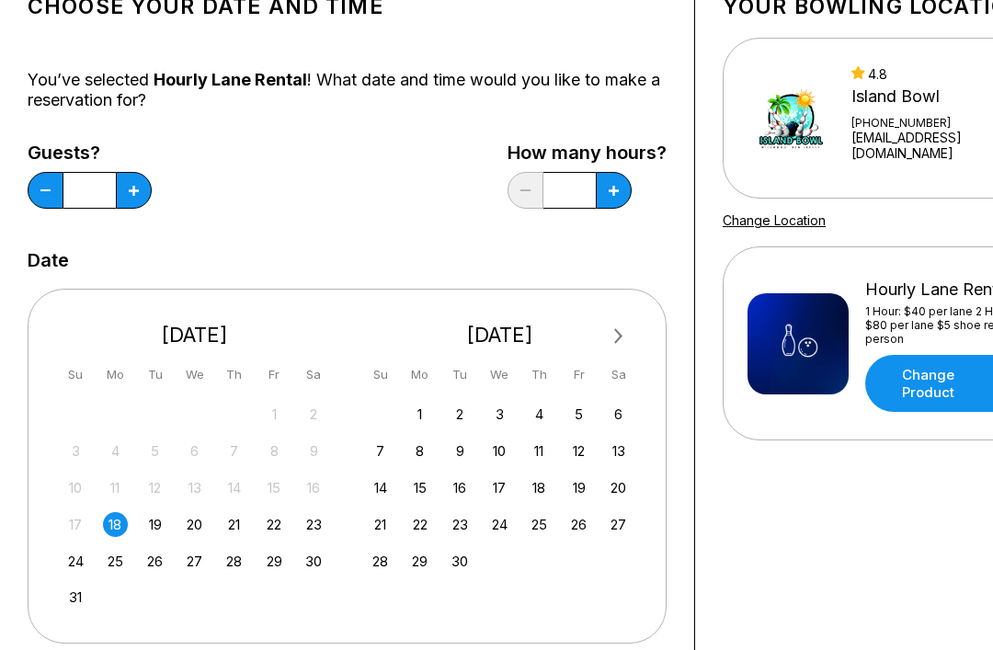
click at [123, 210] on div "Guests? *" at bounding box center [90, 180] width 124 height 75
click at [132, 199] on button at bounding box center [134, 190] width 36 height 37
click at [133, 195] on icon at bounding box center [134, 191] width 10 height 10
click at [126, 192] on button at bounding box center [134, 190] width 36 height 37
click at [125, 191] on button at bounding box center [134, 190] width 36 height 37
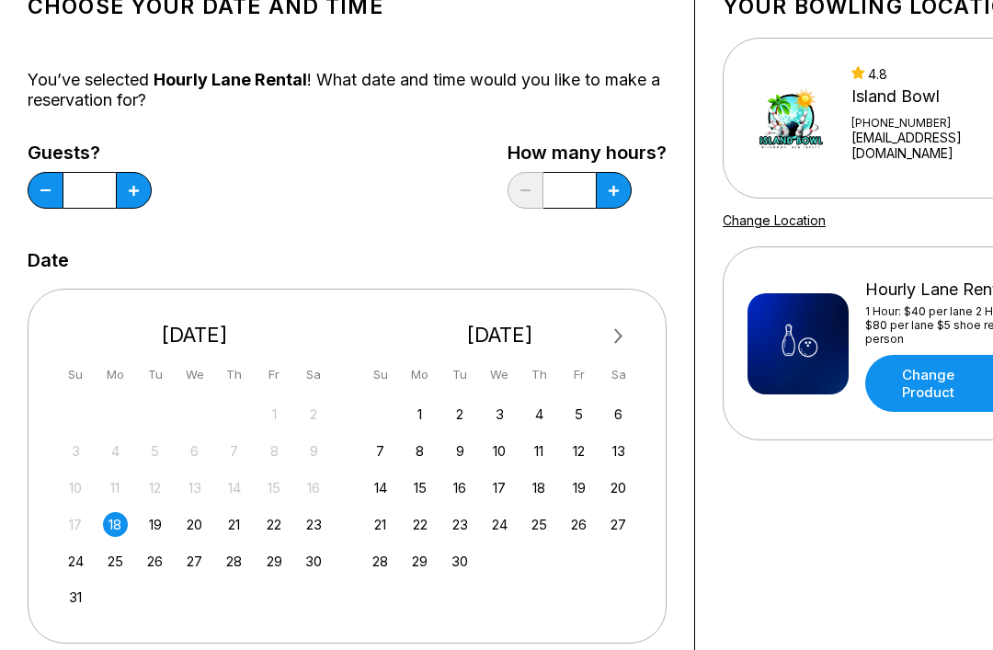
type input "**"
click at [152, 199] on button at bounding box center [134, 190] width 36 height 37
type input "*"
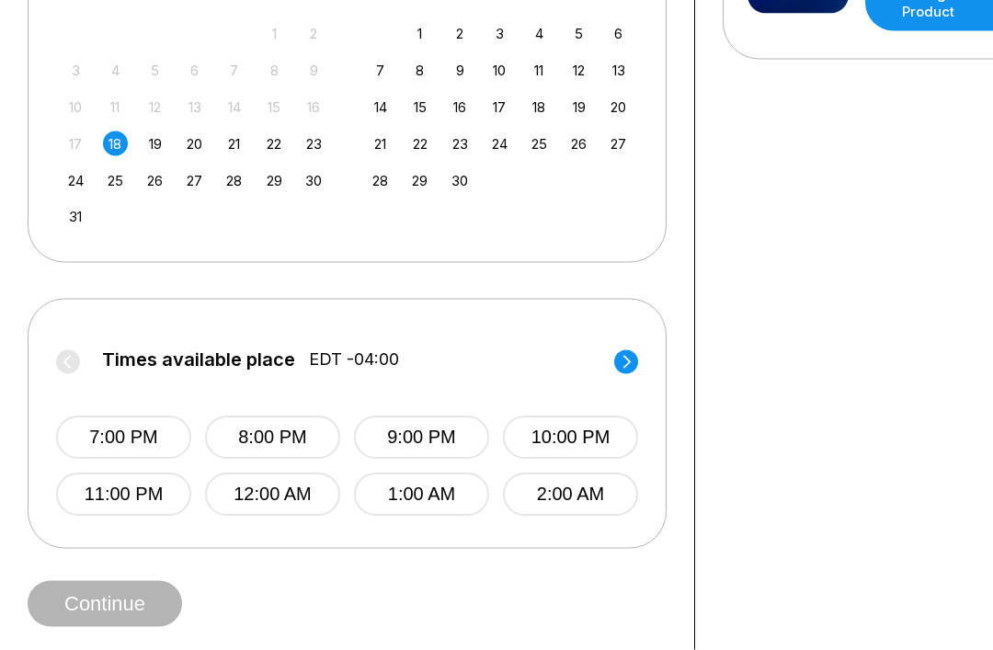
scroll to position [508, 0]
